Goal: Transaction & Acquisition: Book appointment/travel/reservation

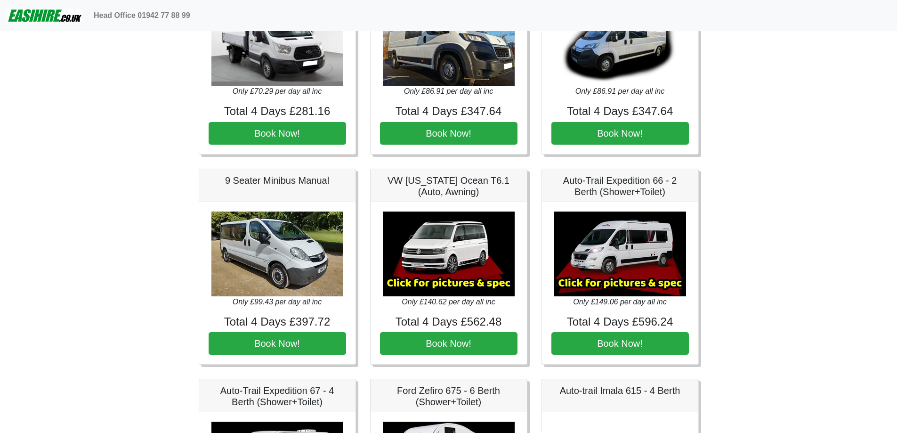
scroll to position [941, 0]
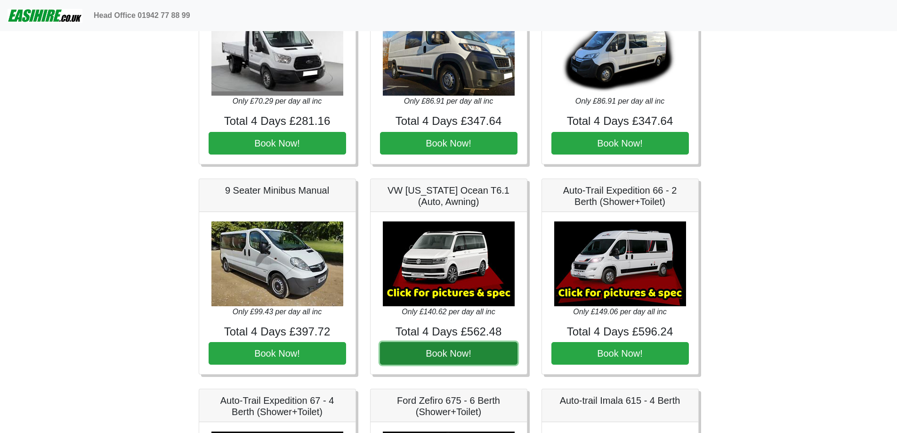
click at [458, 348] on button "Book Now!" at bounding box center [448, 353] width 137 height 23
